Goal: Browse casually: Explore the website without a specific task or goal

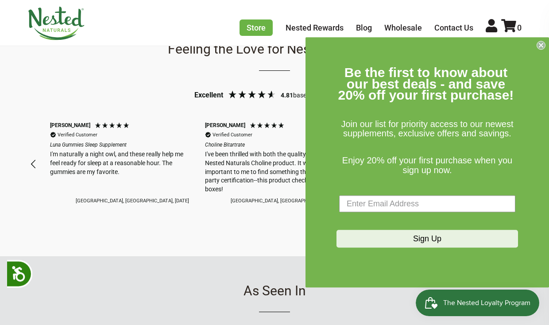
click at [540, 43] on circle "Close dialog" at bounding box center [541, 45] width 8 height 8
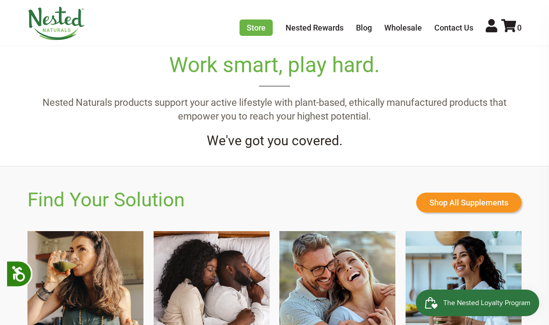
scroll to position [0, 310]
click at [452, 202] on link "Shop All Supplements" at bounding box center [468, 202] width 105 height 20
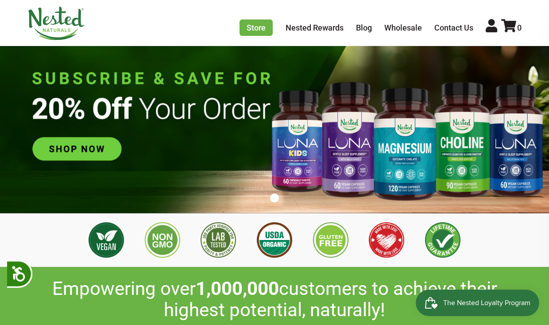
scroll to position [54, 0]
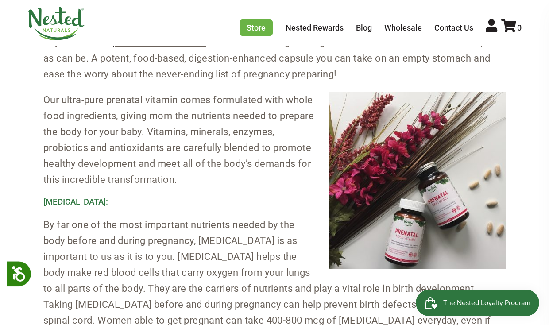
scroll to position [552, 0]
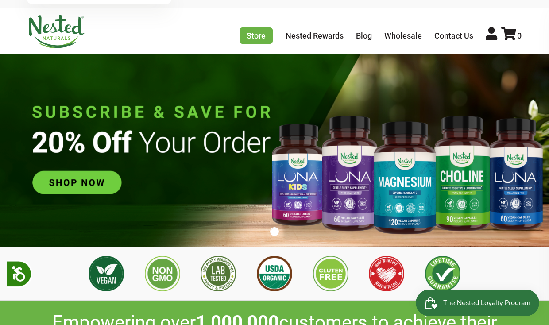
scroll to position [19, 0]
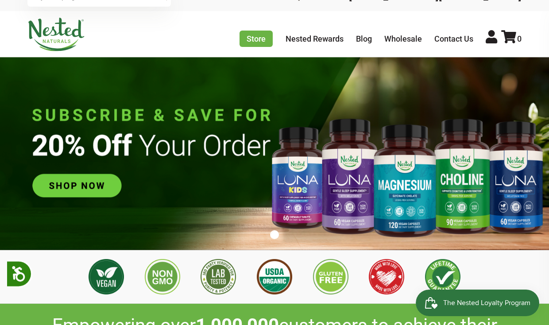
click at [85, 190] on img at bounding box center [274, 153] width 549 height 192
